Goal: Find specific page/section: Find specific page/section

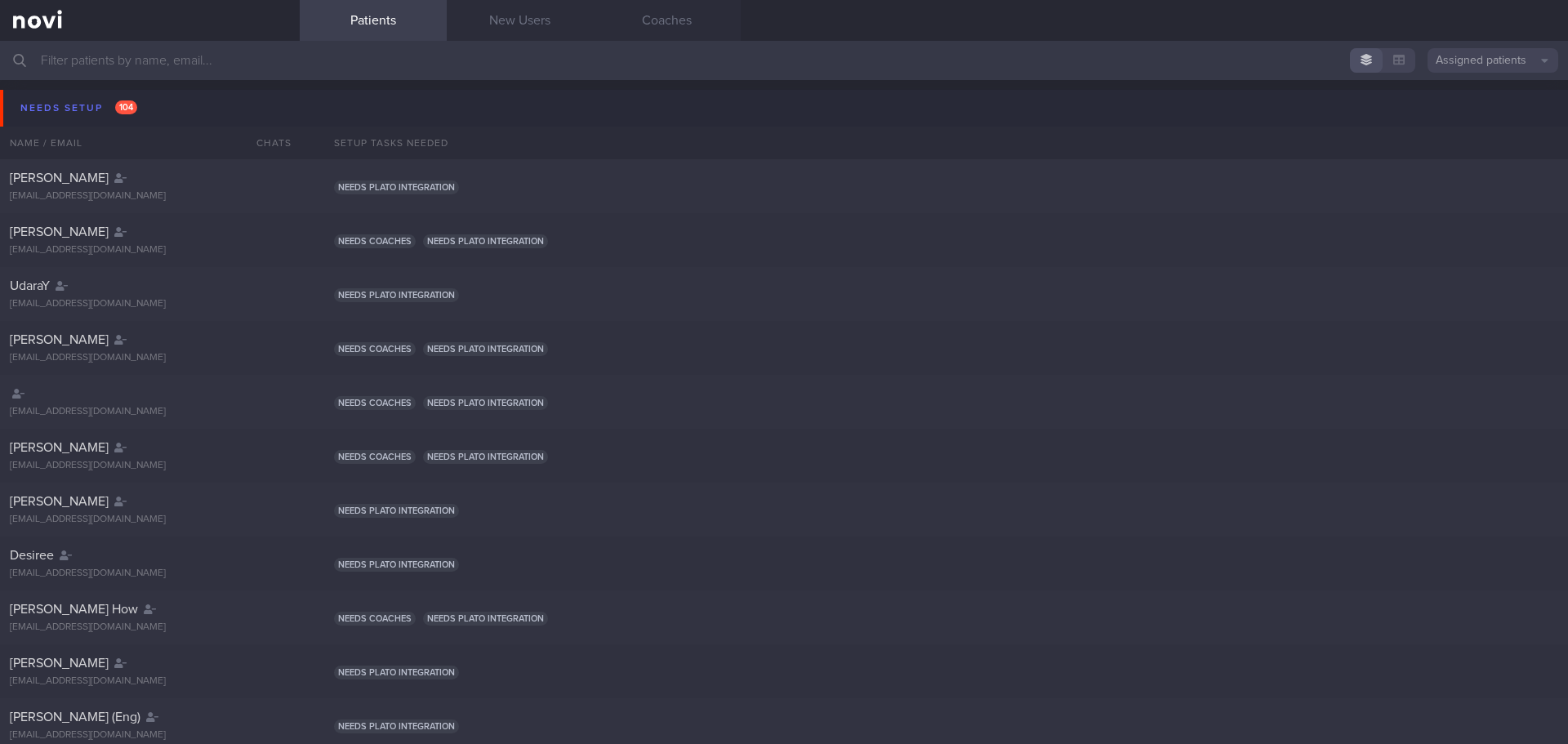
click at [245, 57] on input "text" at bounding box center [784, 61] width 1568 height 39
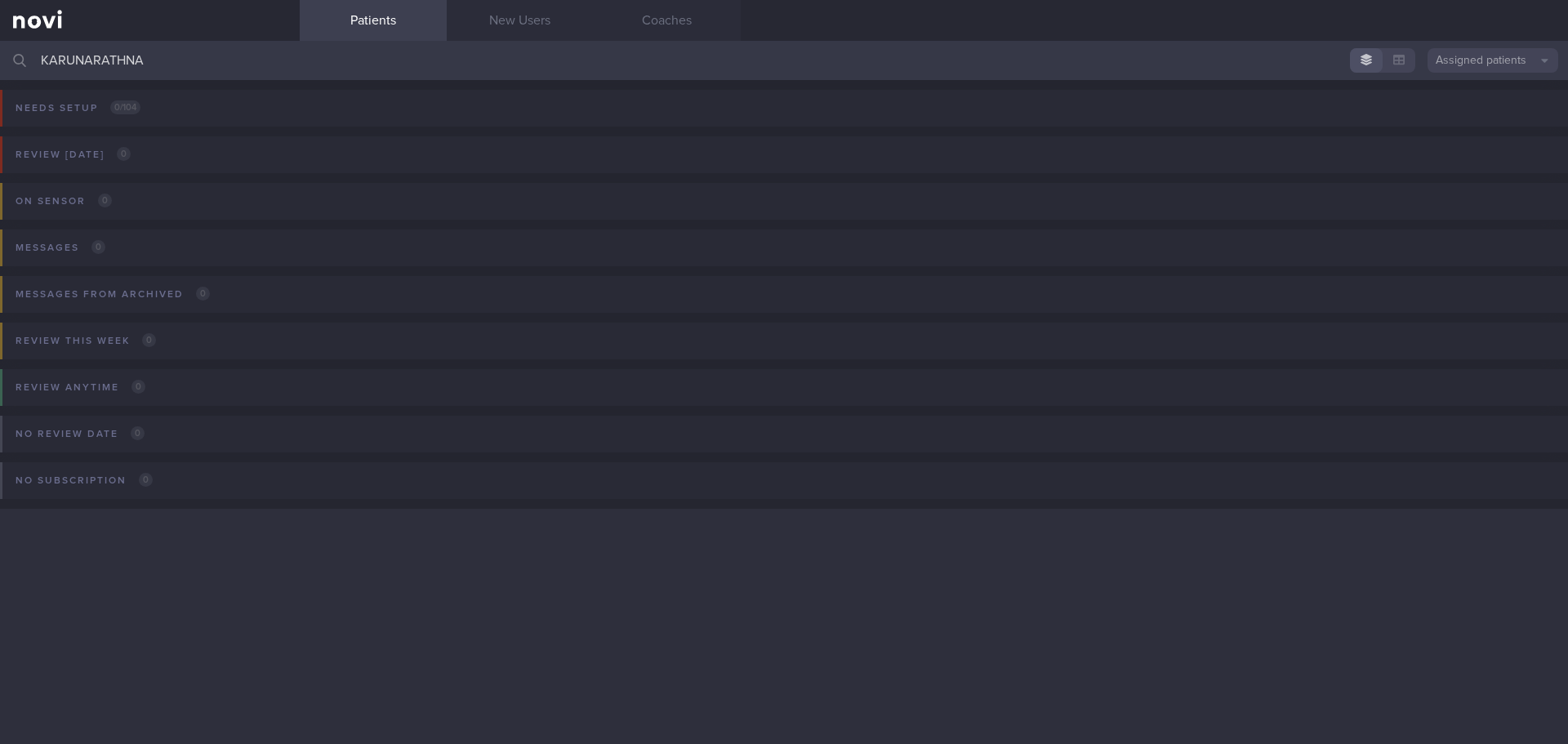
click at [1460, 61] on button "Assigned patients" at bounding box center [1492, 61] width 131 height 25
click at [1466, 117] on button "All active patients" at bounding box center [1492, 113] width 131 height 25
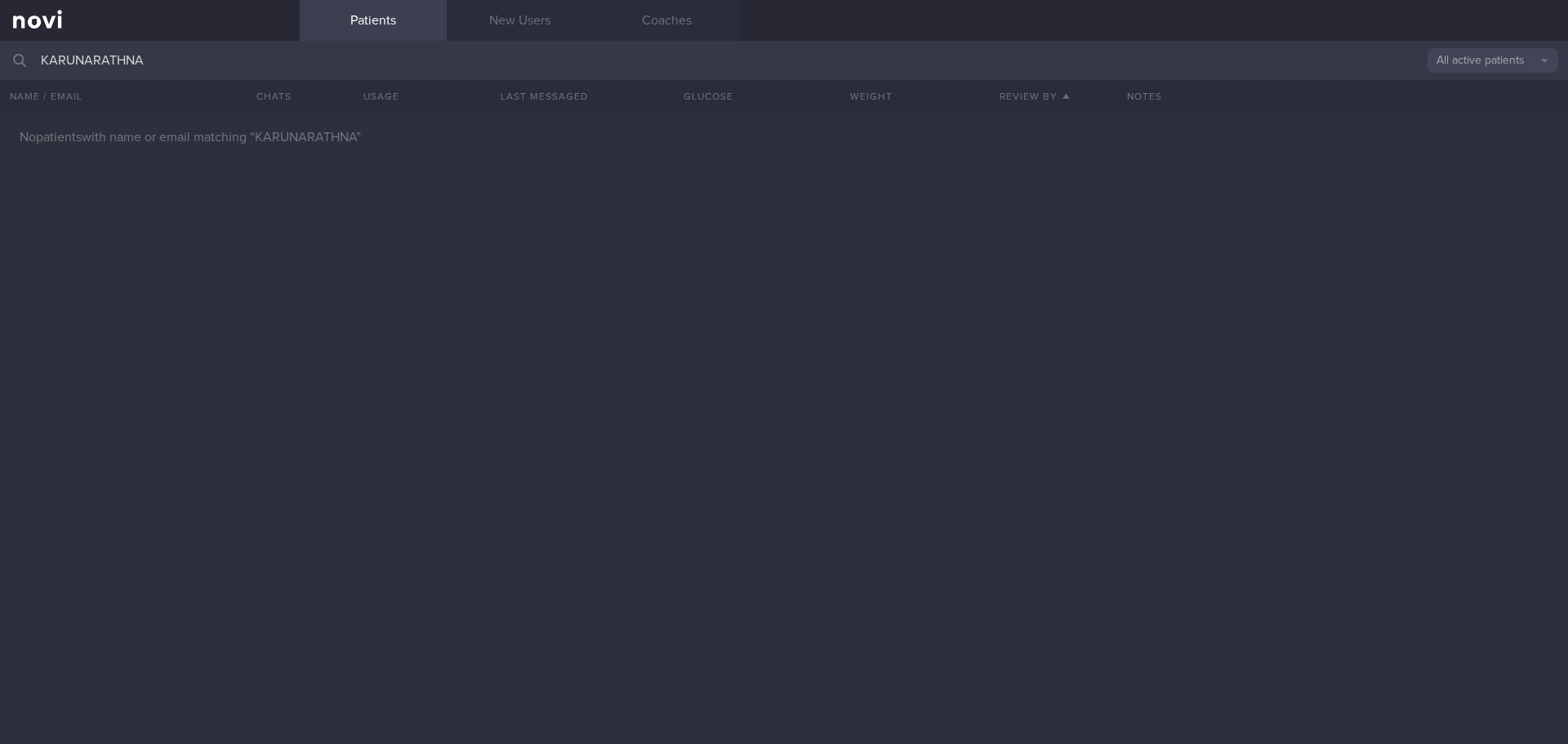
drag, startPoint x: 194, startPoint y: 63, endPoint x: 11, endPoint y: 60, distance: 183.0
click at [11, 60] on div "KARUNARATHNA All active patients Assigned patients All active patients Archived…" at bounding box center [784, 61] width 1568 height 39
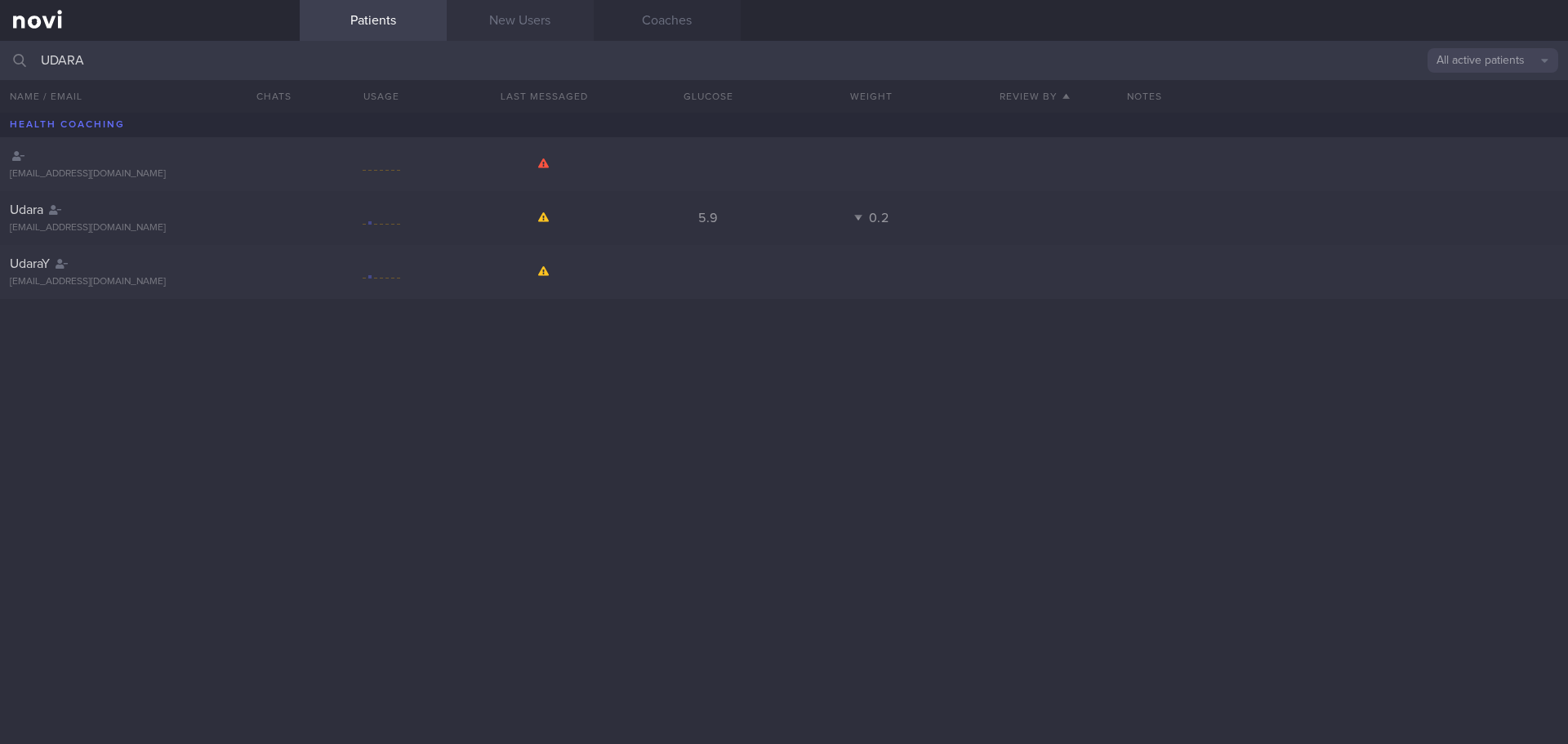
type input "UDARA"
click at [319, 227] on div at bounding box center [381, 218] width 163 height 21
select select "8"
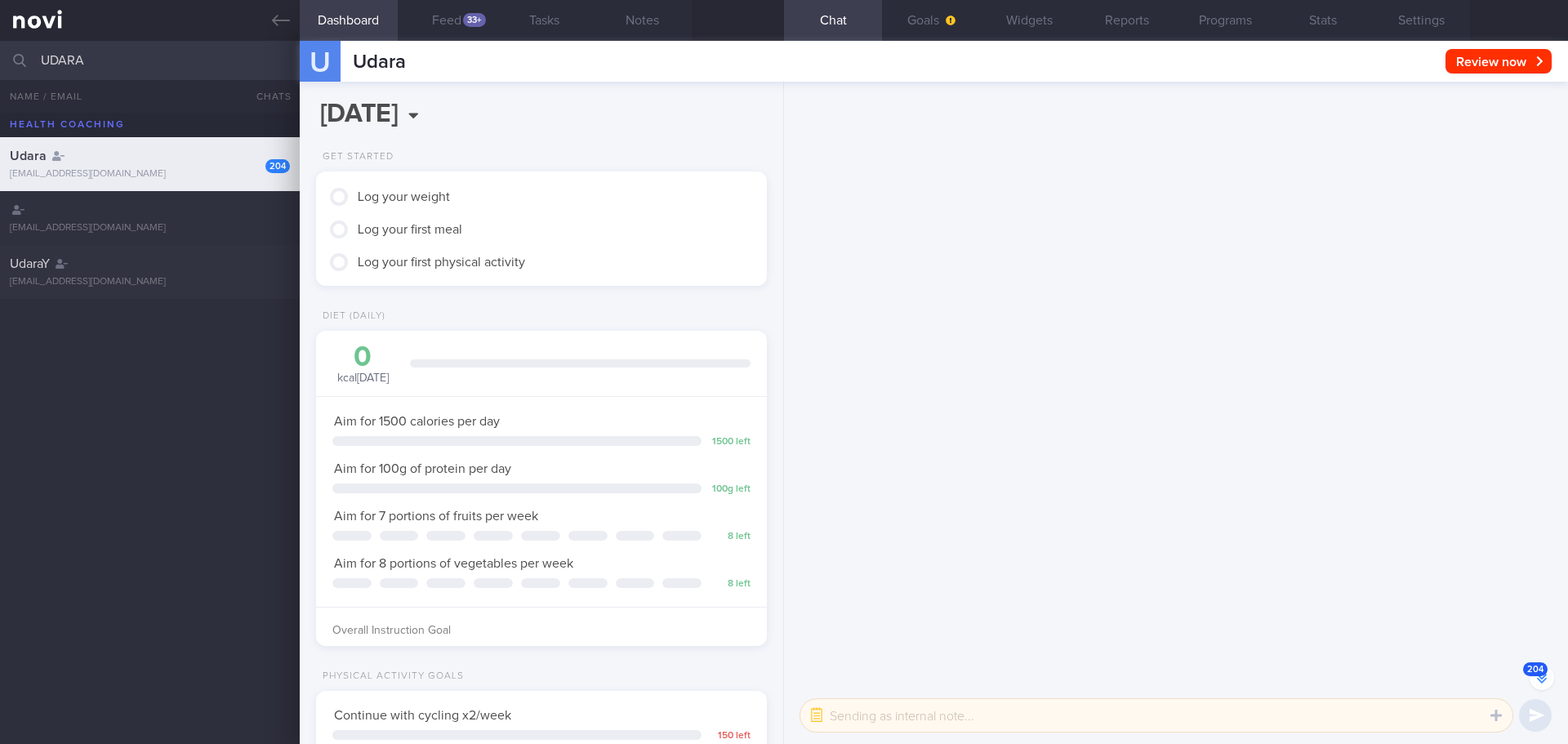
scroll to position [-15167, 0]
